Goal: Task Accomplishment & Management: Use online tool/utility

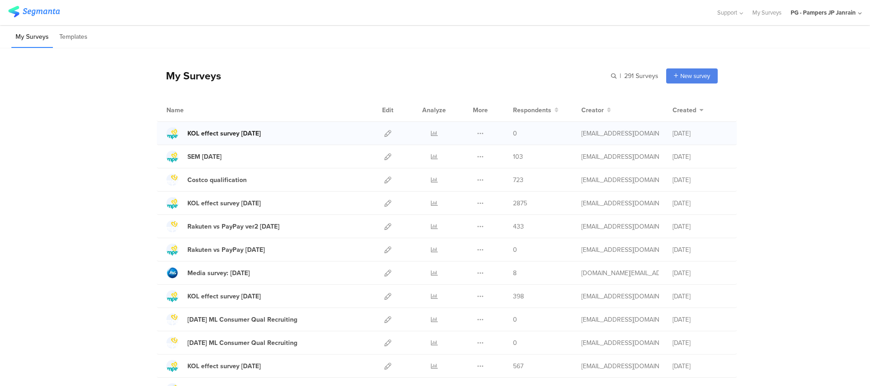
click at [244, 130] on div "KOL effect survey [DATE]" at bounding box center [223, 134] width 73 height 10
click at [384, 130] on icon at bounding box center [387, 133] width 7 height 7
drag, startPoint x: 238, startPoint y: 129, endPoint x: 373, endPoint y: 89, distance: 141.0
click at [373, 89] on div "My Surveys | 291 Surveys New survey Start from scratch Choose from templates" at bounding box center [437, 75] width 561 height 36
click at [477, 129] on button at bounding box center [480, 133] width 7 height 23
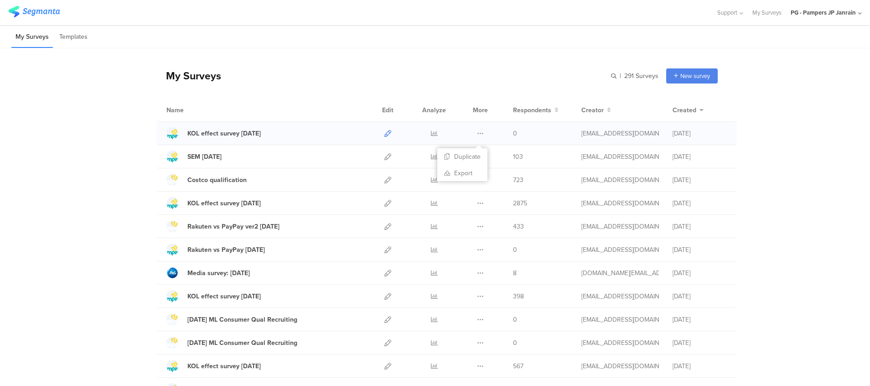
click at [384, 138] on link at bounding box center [387, 133] width 7 height 23
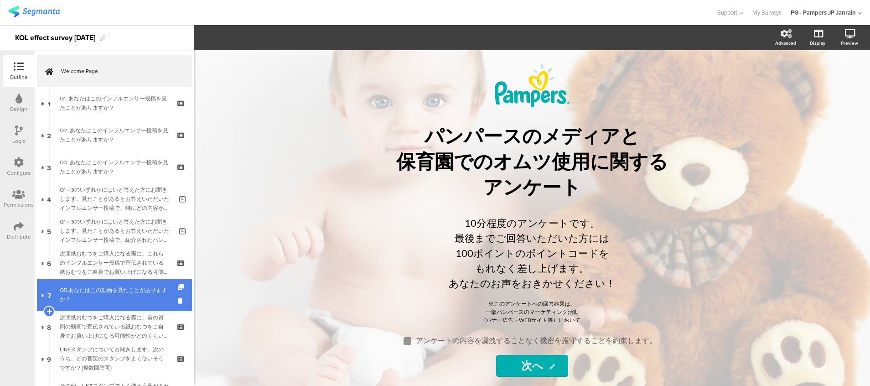
scroll to position [105, 0]
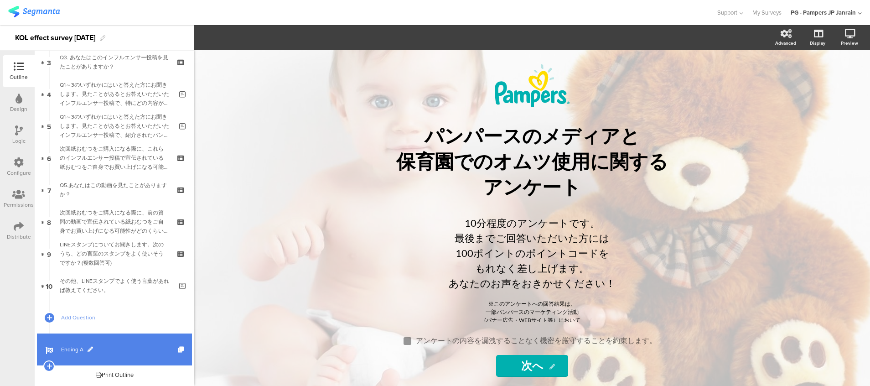
click at [92, 348] on span at bounding box center [90, 349] width 5 height 5
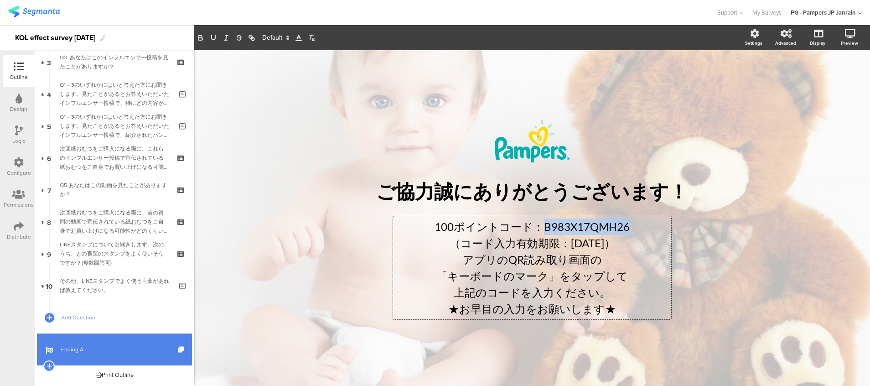
drag, startPoint x: 634, startPoint y: 227, endPoint x: 540, endPoint y: 232, distance: 93.6
click at [540, 232] on div "100ポイントコード：B983X17QMH26 （コード入力有効期限：2025年9月15日） アプリのQR読み取り画面の 「キーボードのマーク」をタップして …" at bounding box center [532, 267] width 278 height 103
click at [440, 222] on p "100ポイントコード：HRK0Y2GA1ZBNRZ1" at bounding box center [532, 226] width 274 height 16
click at [590, 245] on p "（コード入力有効期限：2025年9月15日）" at bounding box center [532, 243] width 274 height 16
click at [534, 254] on p "アプリのQR読み取り画面の" at bounding box center [532, 259] width 274 height 16
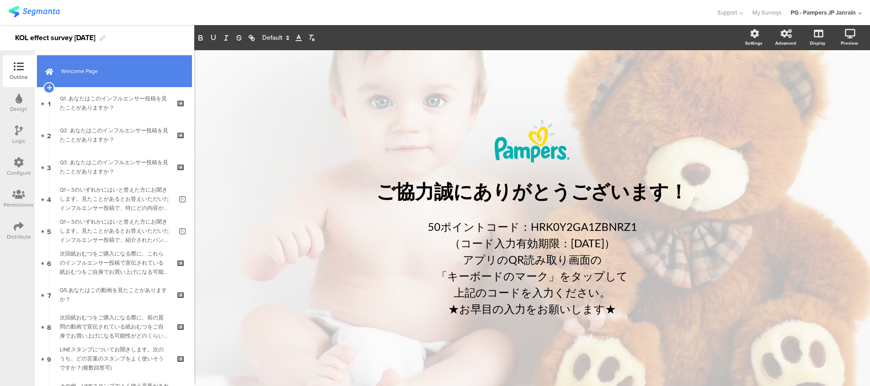
click at [130, 74] on span "Welcome Page" at bounding box center [119, 71] width 117 height 9
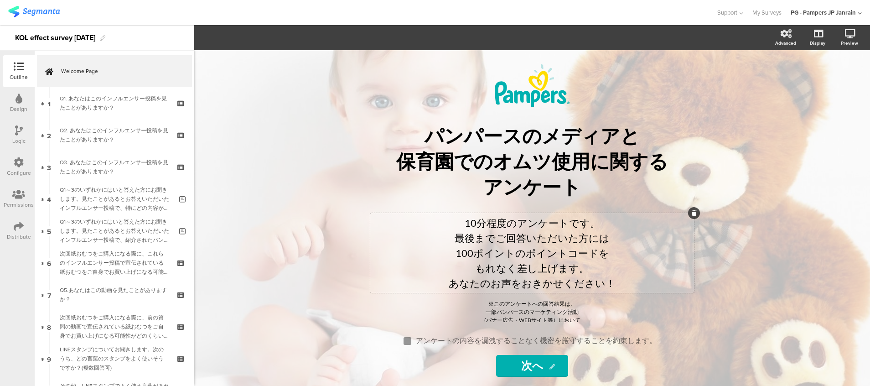
click at [466, 258] on div "10分程度のアンケートです。 最後までご回答いただいた方には 100ポイントのポイントコードを もれなく差し上げます。 あなたのお声をおきかせください！ 10…" at bounding box center [532, 253] width 324 height 80
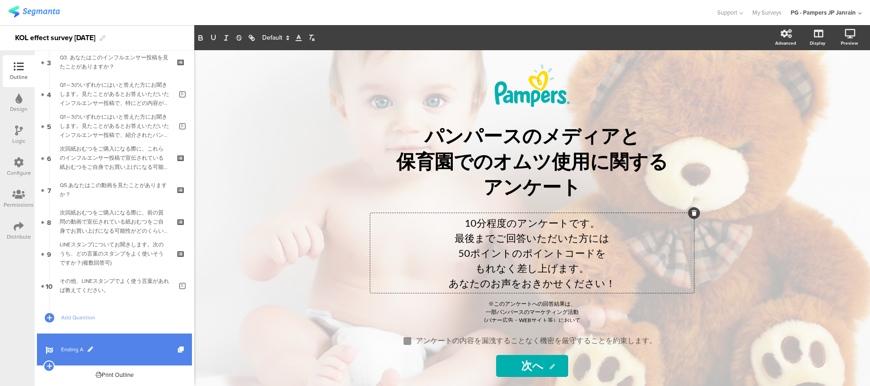
click at [110, 337] on link "Ending A" at bounding box center [114, 349] width 155 height 32
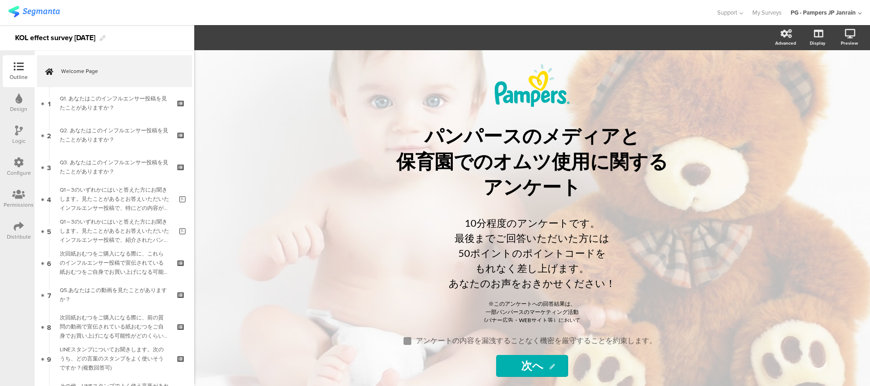
click at [13, 233] on div "Distribute" at bounding box center [19, 237] width 24 height 8
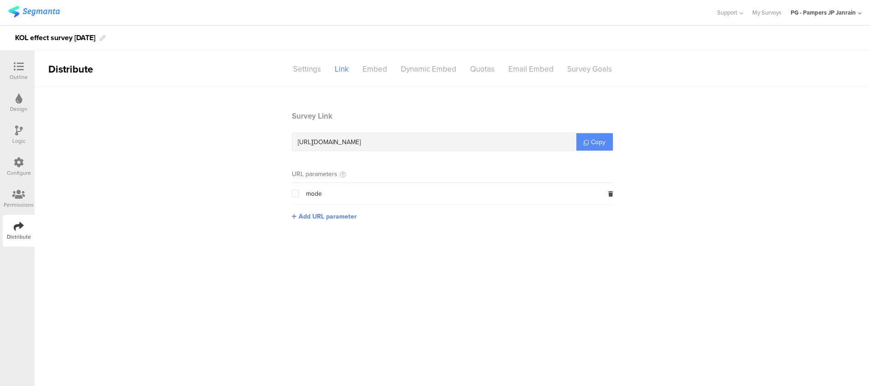
click at [591, 147] on link "Copy" at bounding box center [594, 141] width 36 height 17
click at [591, 146] on span "Copy" at bounding box center [598, 142] width 15 height 10
